Goal: Task Accomplishment & Management: Manage account settings

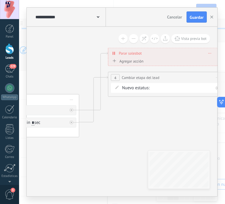
click at [9, 51] on div at bounding box center [9, 48] width 9 height 11
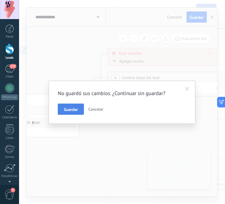
click at [77, 109] on span "Guardar" at bounding box center [71, 109] width 14 height 4
click at [68, 108] on span "Guardar" at bounding box center [71, 109] width 14 height 4
click at [97, 109] on span "Cancelar" at bounding box center [95, 108] width 15 height 5
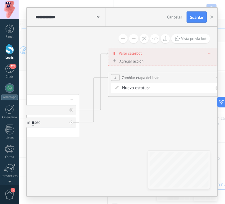
drag, startPoint x: 6, startPoint y: 43, endPoint x: 11, endPoint y: 50, distance: 9.1
click at [11, 50] on div "Panel Leads 229 Chats WhatsApp Clientes" at bounding box center [9, 124] width 19 height 201
click at [11, 50] on div at bounding box center [9, 48] width 9 height 11
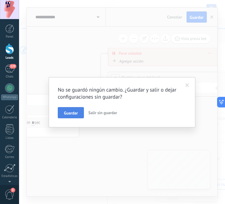
click at [61, 109] on button "Guardar" at bounding box center [71, 112] width 26 height 11
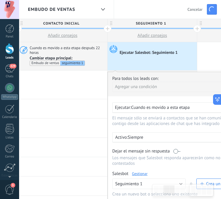
click at [11, 48] on div at bounding box center [9, 48] width 9 height 11
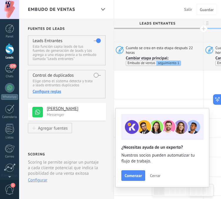
click at [156, 177] on span "Cerrar" at bounding box center [155, 176] width 11 height 4
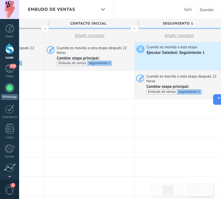
click at [13, 90] on div at bounding box center [9, 87] width 9 height 9
